Goal: Find specific page/section: Find specific page/section

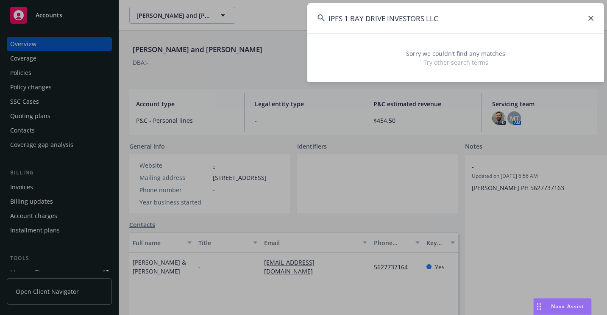
drag, startPoint x: 351, startPoint y: 21, endPoint x: 301, endPoint y: 22, distance: 50.4
click at [301, 22] on div "IPFS 1 BAY DRIVE INVESTORS LLC Sorry we couldn’t find any matches Try other sea…" at bounding box center [303, 157] width 607 height 315
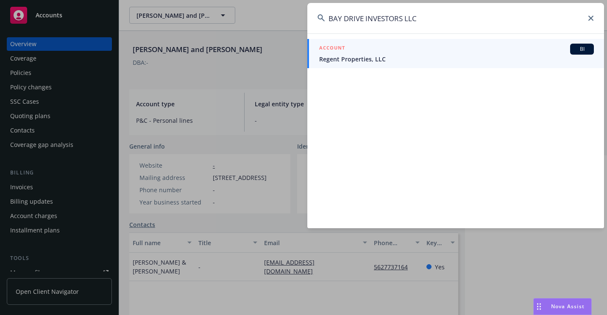
drag, startPoint x: 446, startPoint y: 17, endPoint x: 287, endPoint y: 20, distance: 158.9
click at [287, 20] on div "BAY DRIVE INVESTORS LLC ACCOUNT BI Regent Properties, LLC" at bounding box center [303, 157] width 607 height 315
paste input "*CA0D503473"
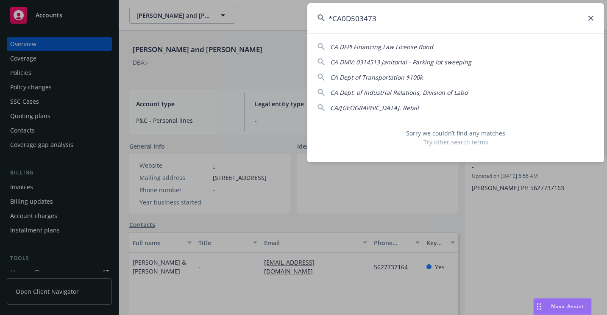
drag, startPoint x: 400, startPoint y: 17, endPoint x: 318, endPoint y: 22, distance: 81.9
click at [318, 22] on input "*CA0D503473" at bounding box center [455, 18] width 297 height 30
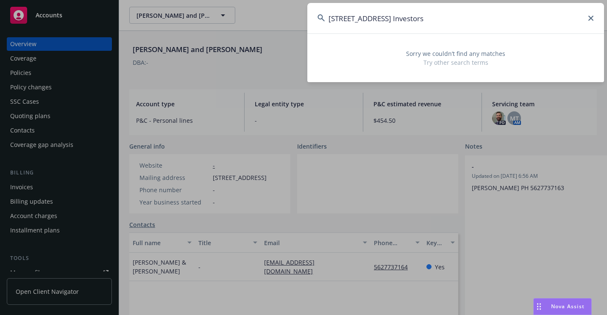
type input "[STREET_ADDRESS] Investors"
